Goal: Ask a question

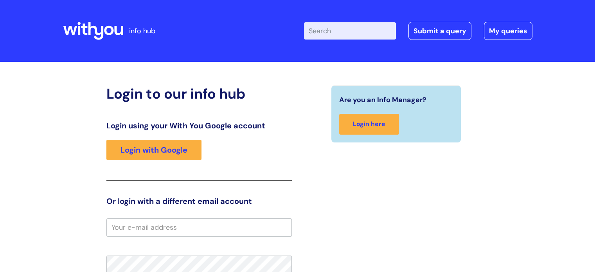
type input "CazA"
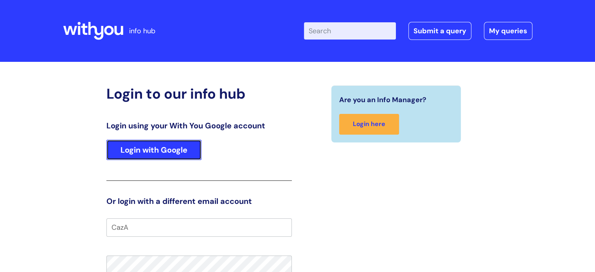
click at [172, 156] on link "Login with Google" at bounding box center [153, 150] width 95 height 20
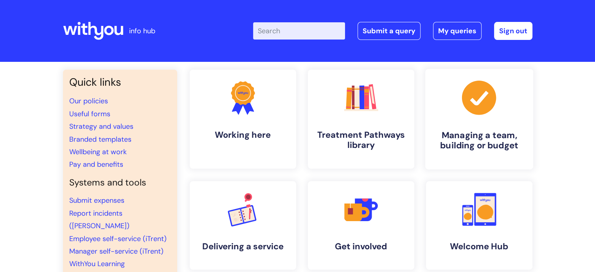
click at [471, 131] on h4 "Managing a team, building or budget" at bounding box center [478, 140] width 95 height 21
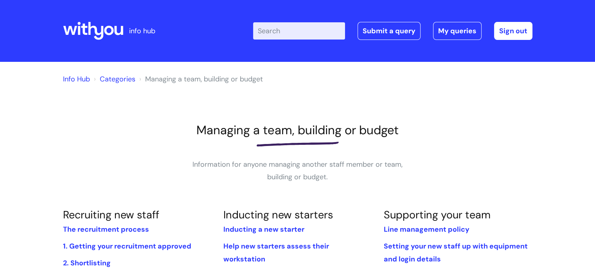
click at [594, 58] on header "info hub Enter your search term here... Search Submit a query My queries Welcom…" at bounding box center [297, 31] width 595 height 62
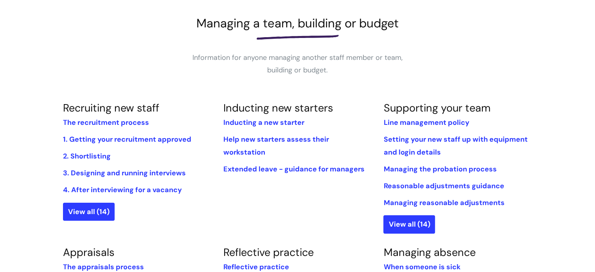
scroll to position [102, 0]
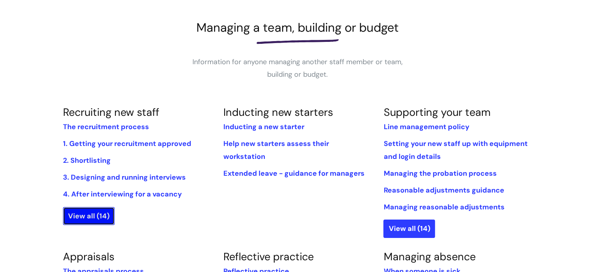
click at [97, 212] on link "View all (14)" at bounding box center [89, 216] width 52 height 18
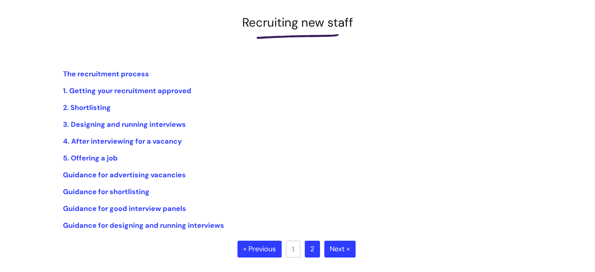
scroll to position [112, 0]
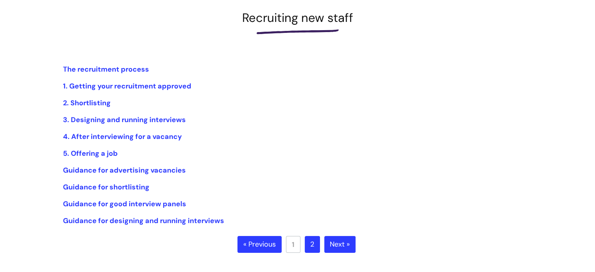
click at [335, 241] on link "Next »" at bounding box center [339, 244] width 31 height 17
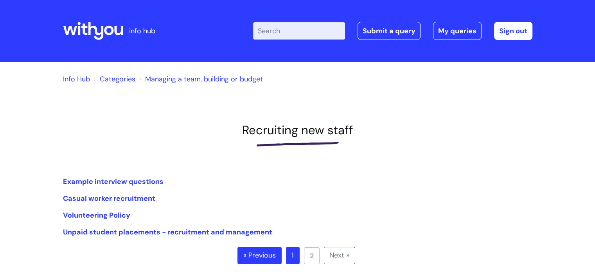
click at [272, 33] on input "Enter your search term here..." at bounding box center [299, 30] width 92 height 17
click at [286, 32] on input "new" at bounding box center [299, 30] width 92 height 17
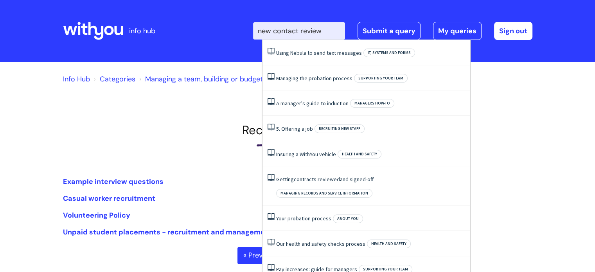
type input "new contact review"
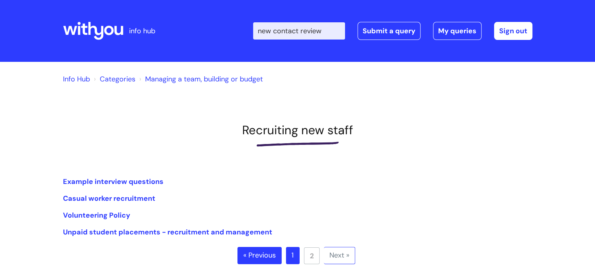
click at [172, 17] on div "info hub" at bounding box center [121, 31] width 117 height 46
